Goal: Information Seeking & Learning: Learn about a topic

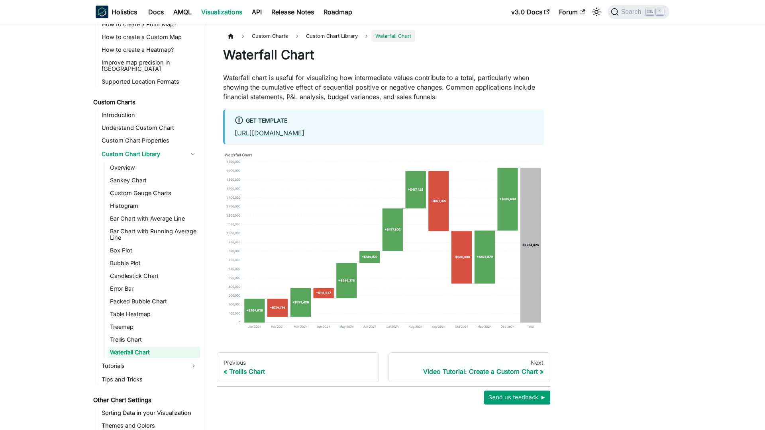
scroll to position [381, 0]
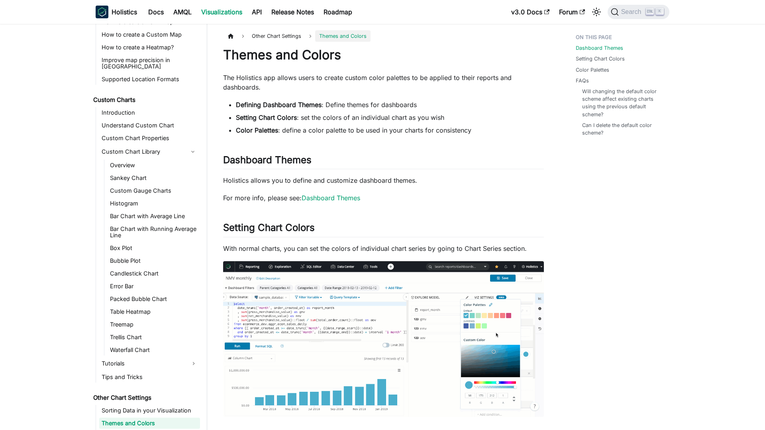
scroll to position [389, 0]
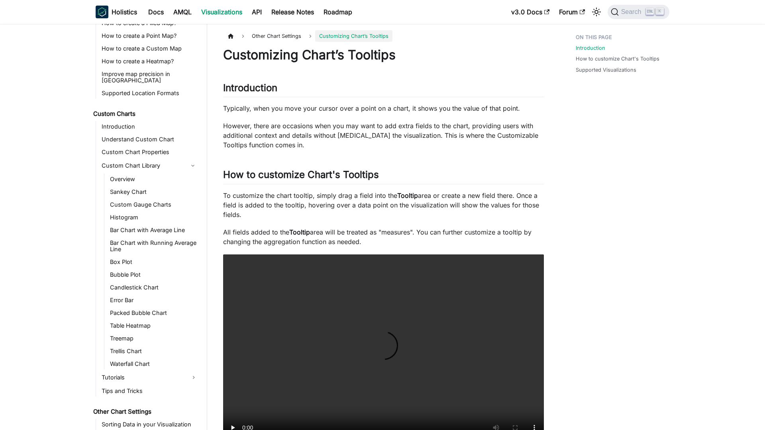
scroll to position [389, 0]
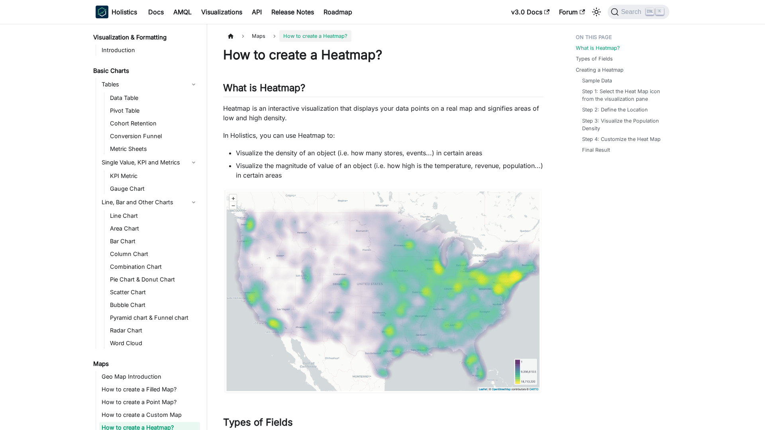
scroll to position [84, 0]
